Goal: Task Accomplishment & Management: Manage account settings

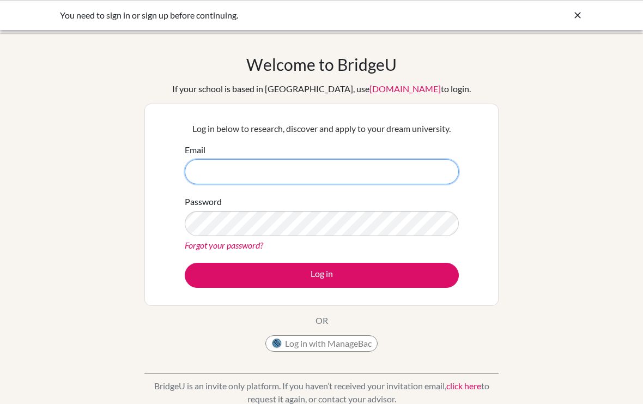
click at [403, 170] on input "Email" at bounding box center [322, 171] width 274 height 25
type input "kate.si@tis.edu.mo"
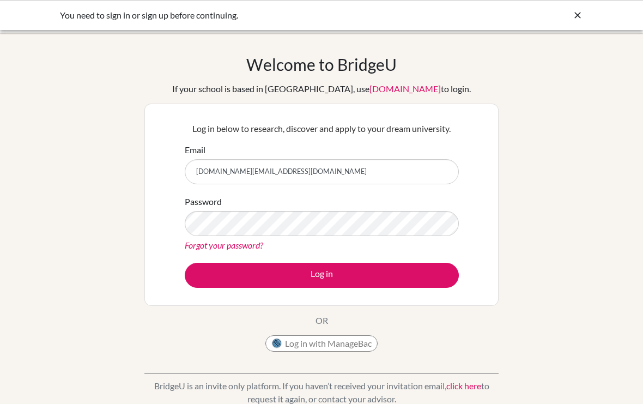
click at [321, 275] on button "Log in" at bounding box center [322, 275] width 274 height 25
click at [299, 295] on div "Log in below to research, discover and apply to your dream university. Email ka…" at bounding box center [321, 205] width 354 height 202
click at [315, 274] on button "Log in" at bounding box center [322, 275] width 274 height 25
click at [241, 260] on form "Email kate.si@tis.edu.mo Password Forgot your password? Log in" at bounding box center [322, 215] width 274 height 144
click at [240, 260] on form "Email kate.si@tis.edu.mo Password Forgot your password? Log in" at bounding box center [322, 215] width 274 height 144
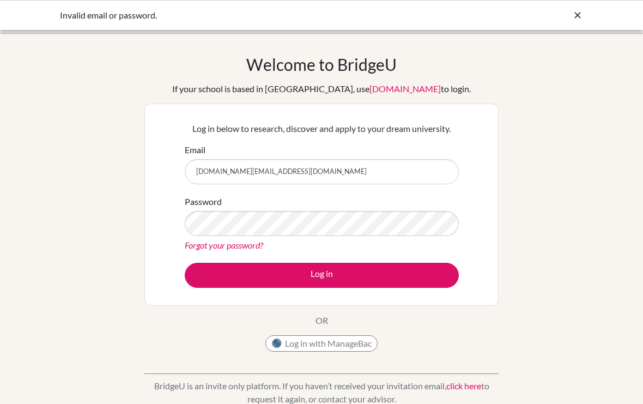
click at [442, 285] on button "Log in" at bounding box center [322, 275] width 274 height 25
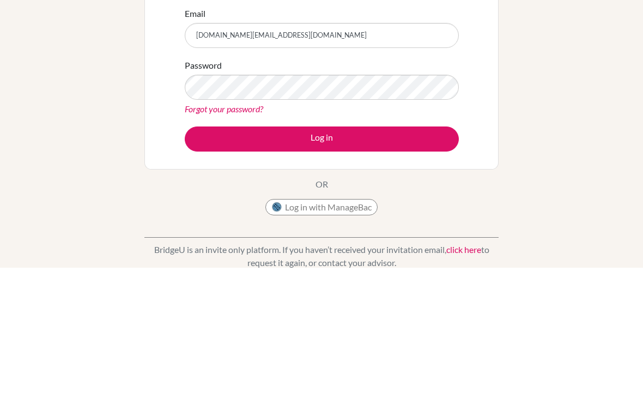
click at [419, 263] on button "Log in" at bounding box center [322, 275] width 274 height 25
click at [413, 263] on button "Log in" at bounding box center [322, 275] width 274 height 25
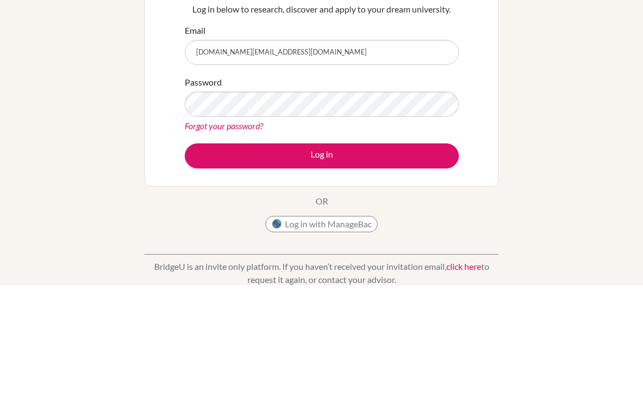
scroll to position [119, 0]
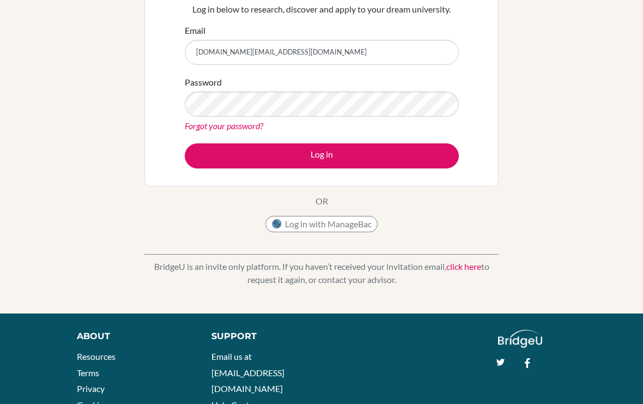
click at [263, 168] on button "Log in" at bounding box center [322, 155] width 274 height 25
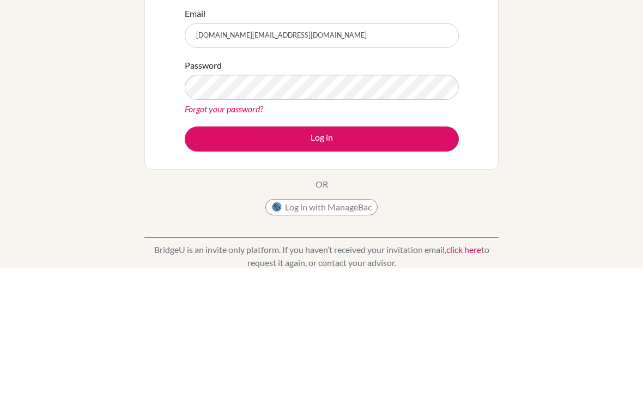
click at [405, 263] on button "Log in" at bounding box center [322, 275] width 274 height 25
